Goal: Task Accomplishment & Management: Manage account settings

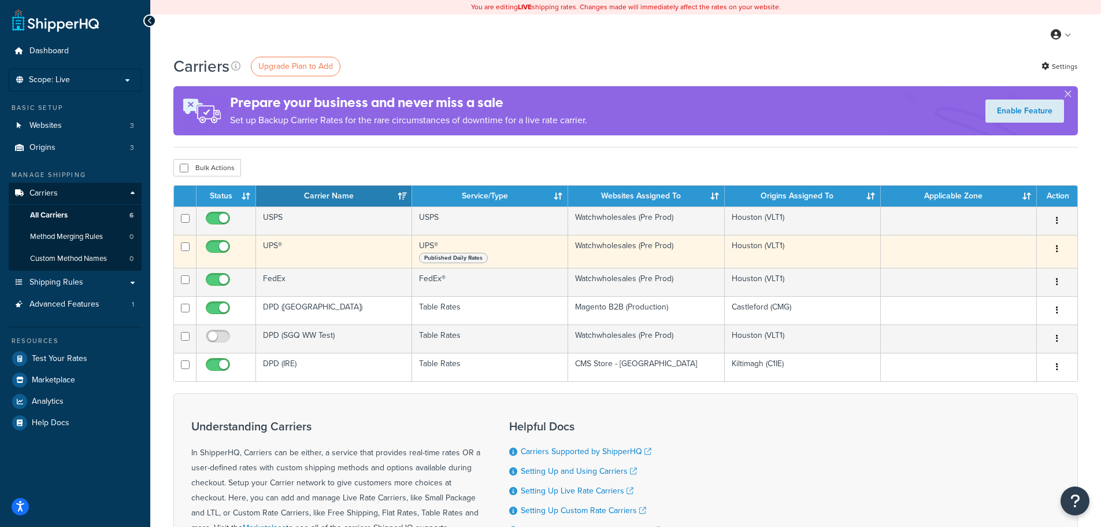
click at [1058, 250] on icon "button" at bounding box center [1057, 249] width 2 height 8
click at [1005, 273] on link "Edit" at bounding box center [1010, 272] width 91 height 24
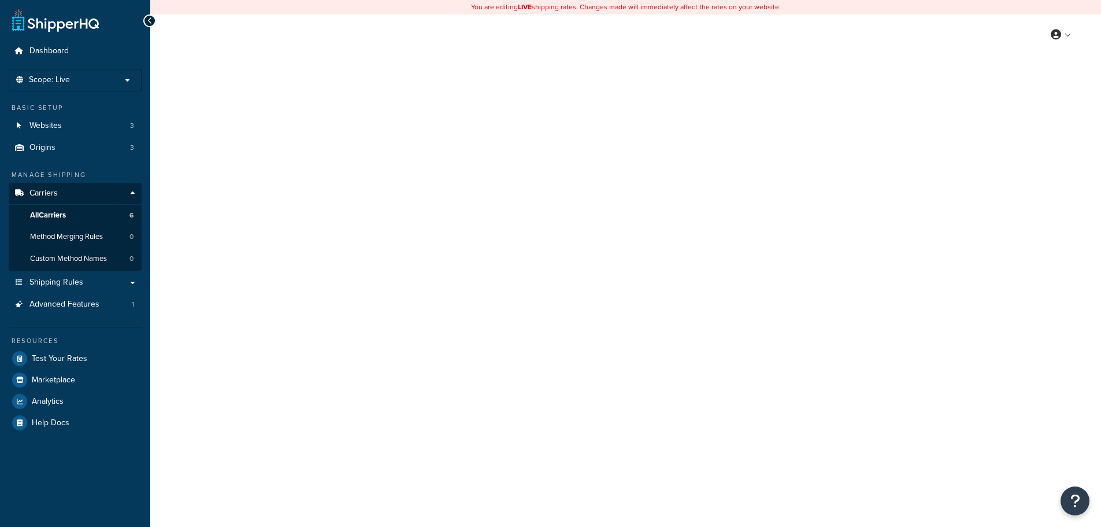
select select "ups"
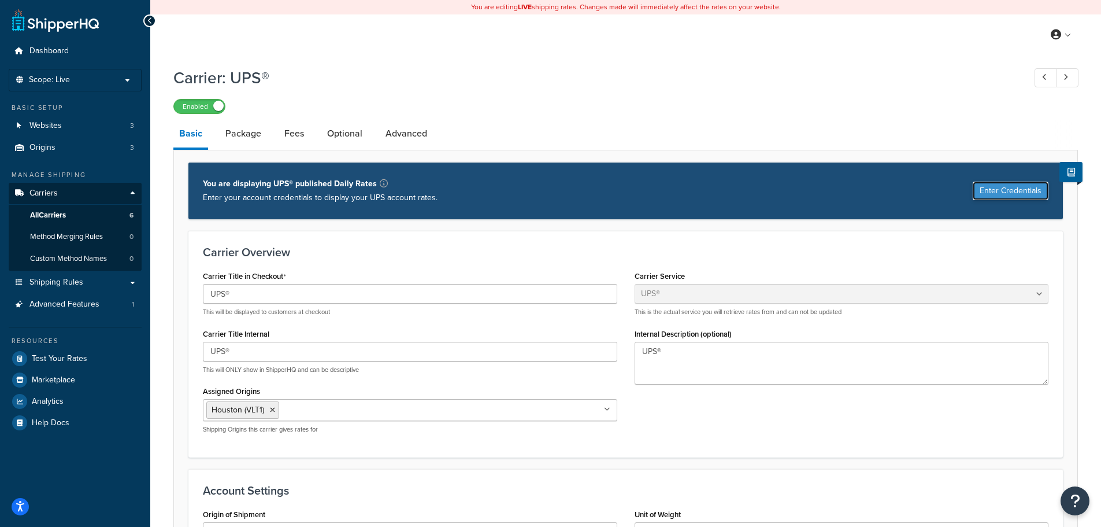
click at [982, 190] on button "Enter Credentials" at bounding box center [1011, 191] width 76 height 19
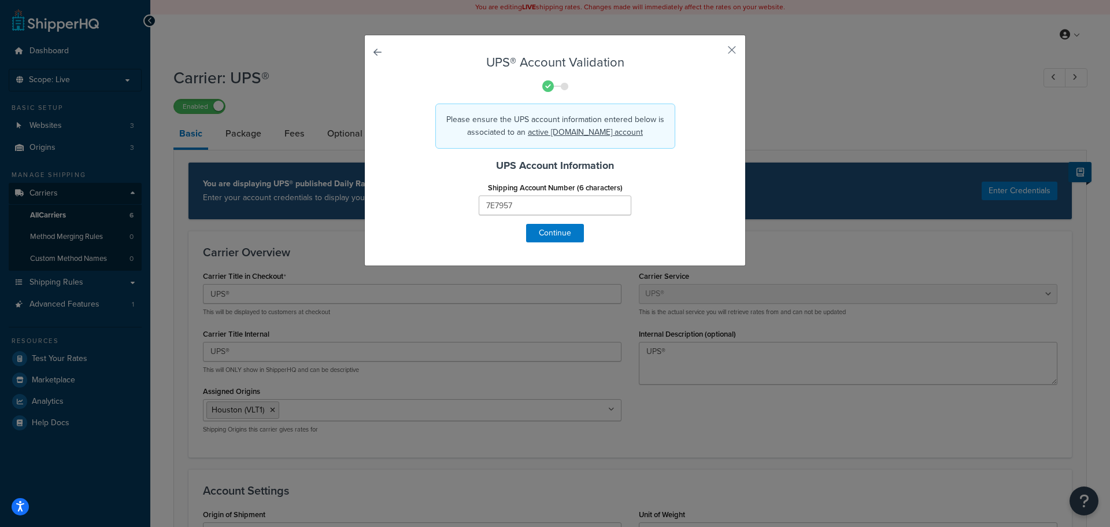
click at [671, 230] on form "UPS® Account Validation Please ensure the UPS account information entered below…" at bounding box center [555, 149] width 323 height 187
click at [553, 234] on button "Continue" at bounding box center [555, 233] width 58 height 19
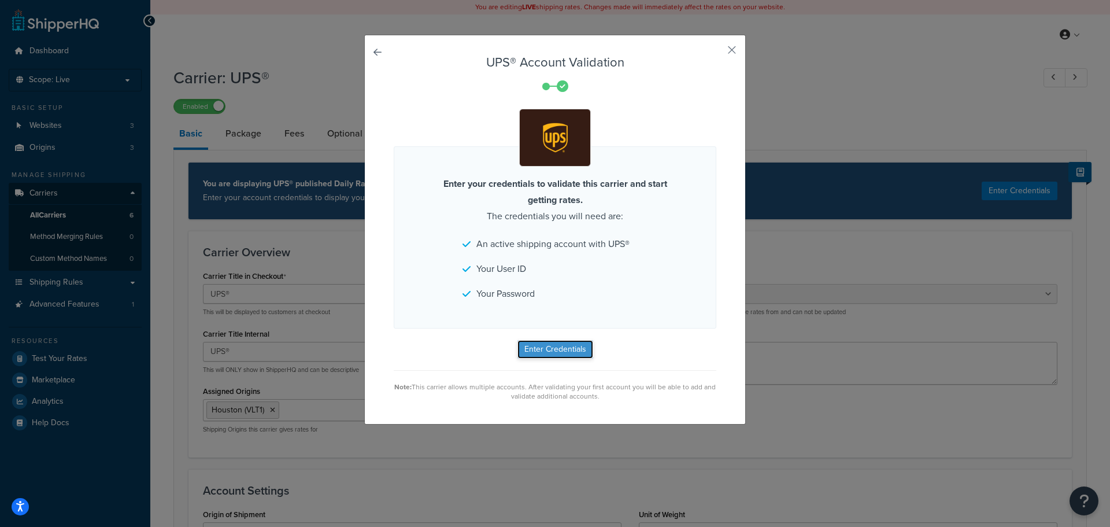
click at [559, 345] on button "Enter Credentials" at bounding box center [555, 349] width 76 height 19
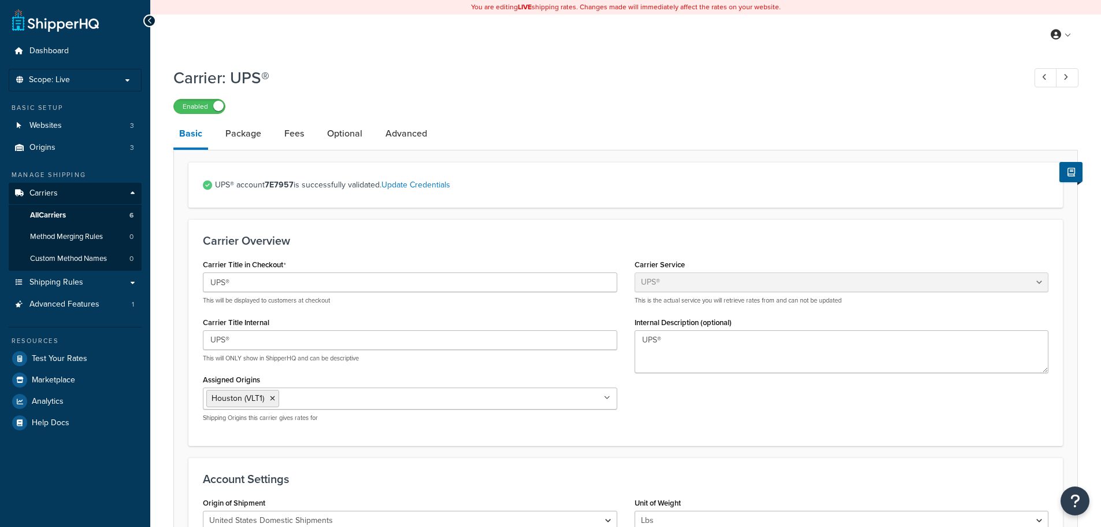
select select "ups"
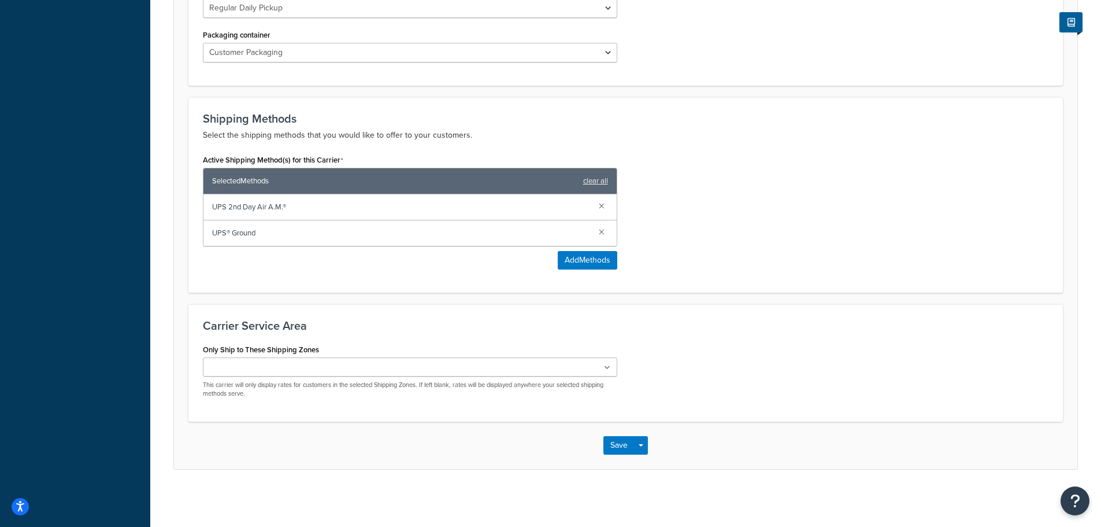
scroll to position [615, 0]
click at [612, 434] on div "Save Save Dropdown Save and Edit" at bounding box center [626, 444] width 904 height 47
click at [613, 437] on button "Save" at bounding box center [619, 444] width 31 height 19
